Goal: Book appointment/travel/reservation

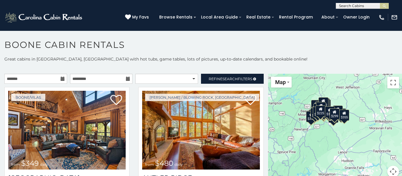
drag, startPoint x: 366, startPoint y: 151, endPoint x: 331, endPoint y: 138, distance: 36.9
click at [331, 138] on div "$349 $480 $315 $425 $565 $355 $635 $675 $930 $400 $451 $330 $400 $485 $460 $395…" at bounding box center [335, 129] width 134 height 111
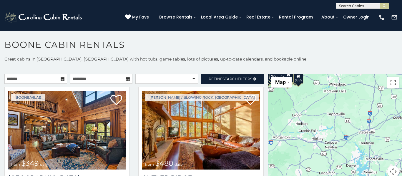
drag, startPoint x: 348, startPoint y: 134, endPoint x: 298, endPoint y: 97, distance: 62.9
click at [298, 97] on div "$349 $480 $315 $425 $565 $355 $635 $675 $930 $400 $451 $330 $400 $485 $460 $395…" at bounding box center [335, 129] width 134 height 111
click at [394, 85] on button "Toggle fullscreen view" at bounding box center [394, 83] width 12 height 12
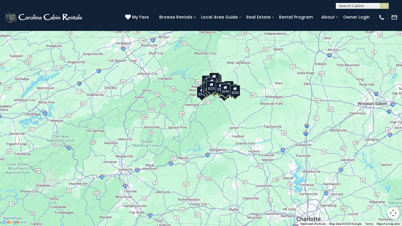
drag, startPoint x: 202, startPoint y: 92, endPoint x: 276, endPoint y: 140, distance: 87.9
click at [276, 140] on div "$349 $480 $315 $425 $565 $355 $635 $675 $930 $400 $451 $330 $400 $485 $460 $395…" at bounding box center [201, 113] width 402 height 226
click at [21, 10] on button "Map" at bounding box center [13, 8] width 21 height 11
click at [226, 105] on div "$349 $480 $315 $425 $565 $355 $635 $675 $930 $400 $451 $330 $400 $485 $460 $395…" at bounding box center [201, 113] width 402 height 226
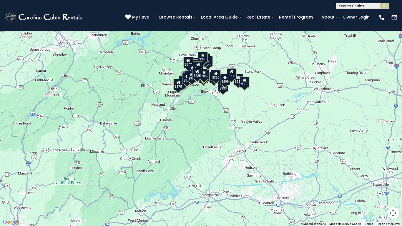
drag, startPoint x: 226, startPoint y: 105, endPoint x: 228, endPoint y: 85, distance: 20.4
click at [228, 85] on div "$349 $480 $315 $425 $565 $355 $635 $675 $930 $400 $451 $330 $400 $485 $460 $395…" at bounding box center [201, 113] width 402 height 226
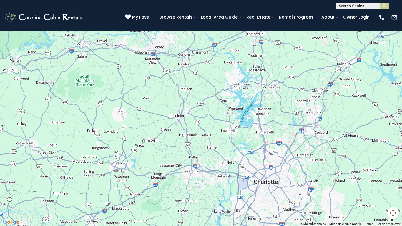
drag, startPoint x: 239, startPoint y: 86, endPoint x: 102, endPoint y: 0, distance: 161.3
click at [102, 0] on div "$349 $480 $315 $425 $565 $355 $635 $675 $930 $400 $451 $330 $400 $485 $460 $395…" at bounding box center [201, 113] width 402 height 226
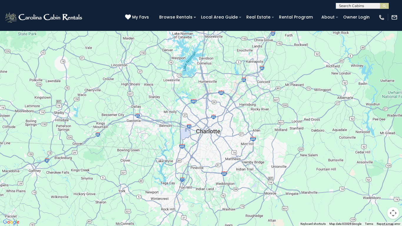
drag, startPoint x: 247, startPoint y: 152, endPoint x: 179, endPoint y: 94, distance: 89.8
click at [179, 94] on div "$349 $480 $315 $425 $565 $355 $635 $675 $930 $400 $451 $330 $400 $485 $460 $395…" at bounding box center [201, 113] width 402 height 226
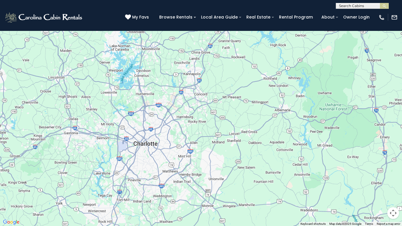
drag, startPoint x: 177, startPoint y: 144, endPoint x: 112, endPoint y: 140, distance: 65.3
click at [112, 140] on div "$349 $480 $315 $425 $565 $355 $635 $675 $930 $400 $451 $330 $400 $485 $460 $395…" at bounding box center [201, 113] width 402 height 226
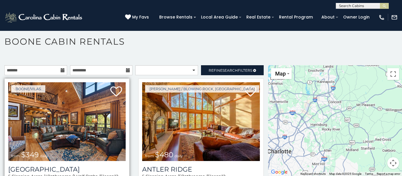
click at [95, 135] on img at bounding box center [67, 121] width 118 height 79
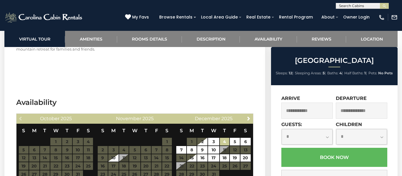
scroll to position [1346, 0]
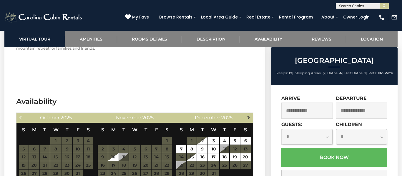
click at [247, 115] on span "Next" at bounding box center [249, 117] width 5 height 5
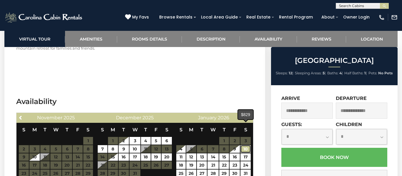
click at [245, 146] on link "10" at bounding box center [246, 150] width 10 height 8
type input "**********"
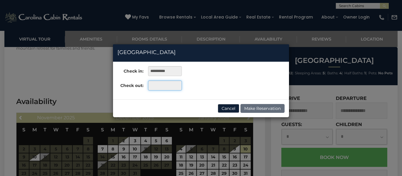
click at [175, 87] on input "text" at bounding box center [165, 86] width 34 height 10
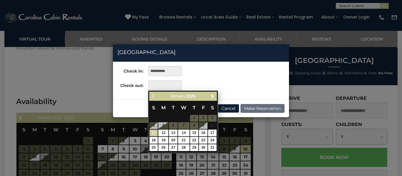
click at [156, 133] on link "11" at bounding box center [154, 133] width 9 height 7
type input "**********"
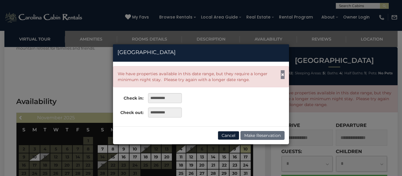
click at [282, 74] on span "×" at bounding box center [283, 74] width 4 height 7
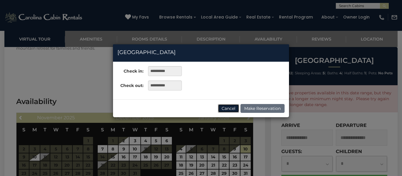
click at [231, 109] on button "Cancel" at bounding box center [229, 108] width 22 height 9
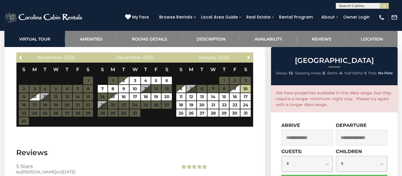
scroll to position [1407, 0]
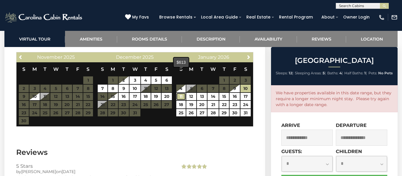
click at [180, 93] on link "11" at bounding box center [180, 97] width 9 height 8
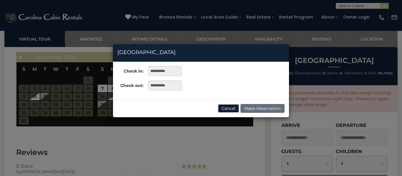
click at [231, 109] on button "Cancel" at bounding box center [229, 108] width 22 height 9
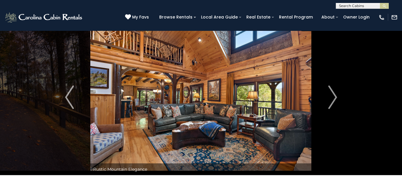
scroll to position [0, 0]
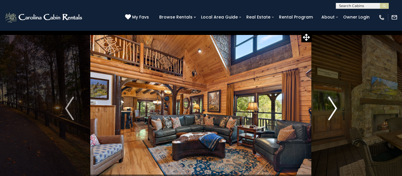
click at [337, 111] on img "Next" at bounding box center [332, 109] width 9 height 24
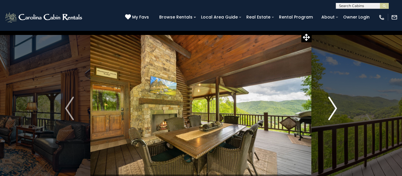
click at [337, 111] on img "Next" at bounding box center [332, 109] width 9 height 24
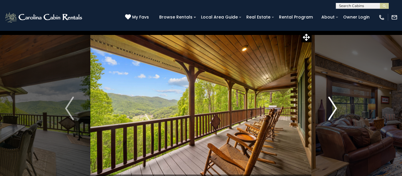
click at [337, 111] on img "Next" at bounding box center [332, 109] width 9 height 24
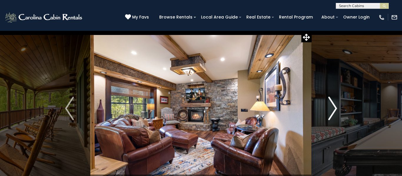
click at [337, 111] on img "Next" at bounding box center [332, 109] width 9 height 24
